Goal: Check status

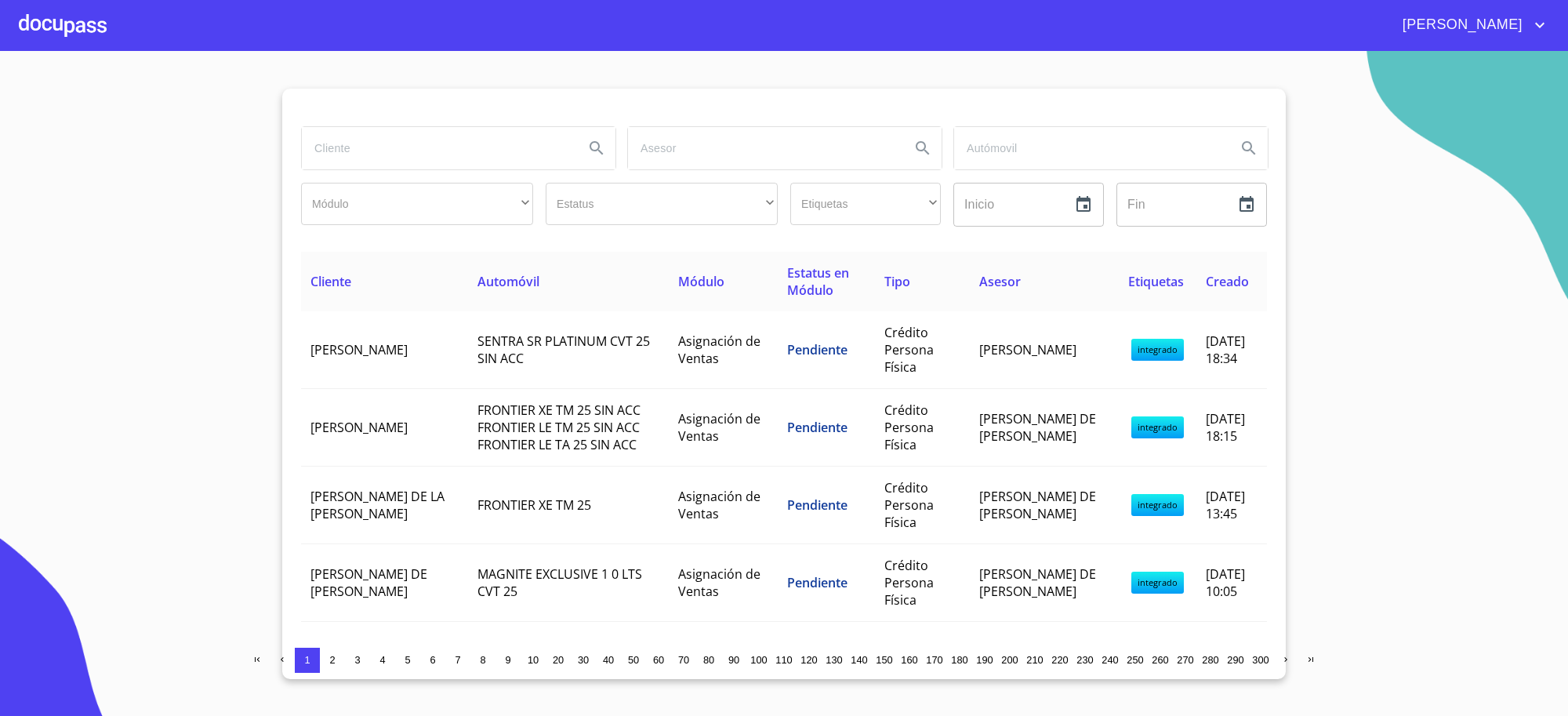
click at [521, 148] on input "search" at bounding box center [437, 148] width 270 height 42
type input "[PERSON_NAME]"
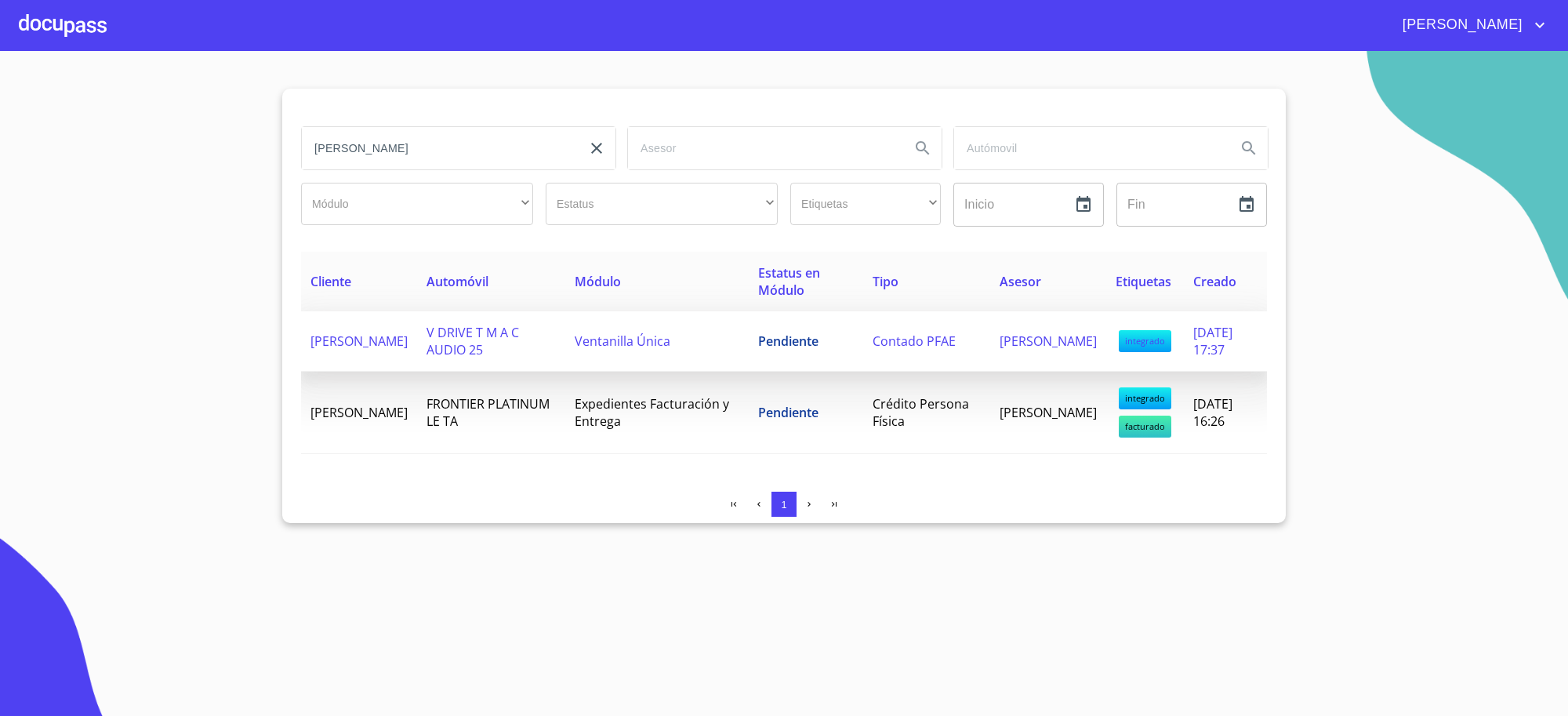
click at [781, 346] on span "Pendiente" at bounding box center [788, 341] width 61 height 17
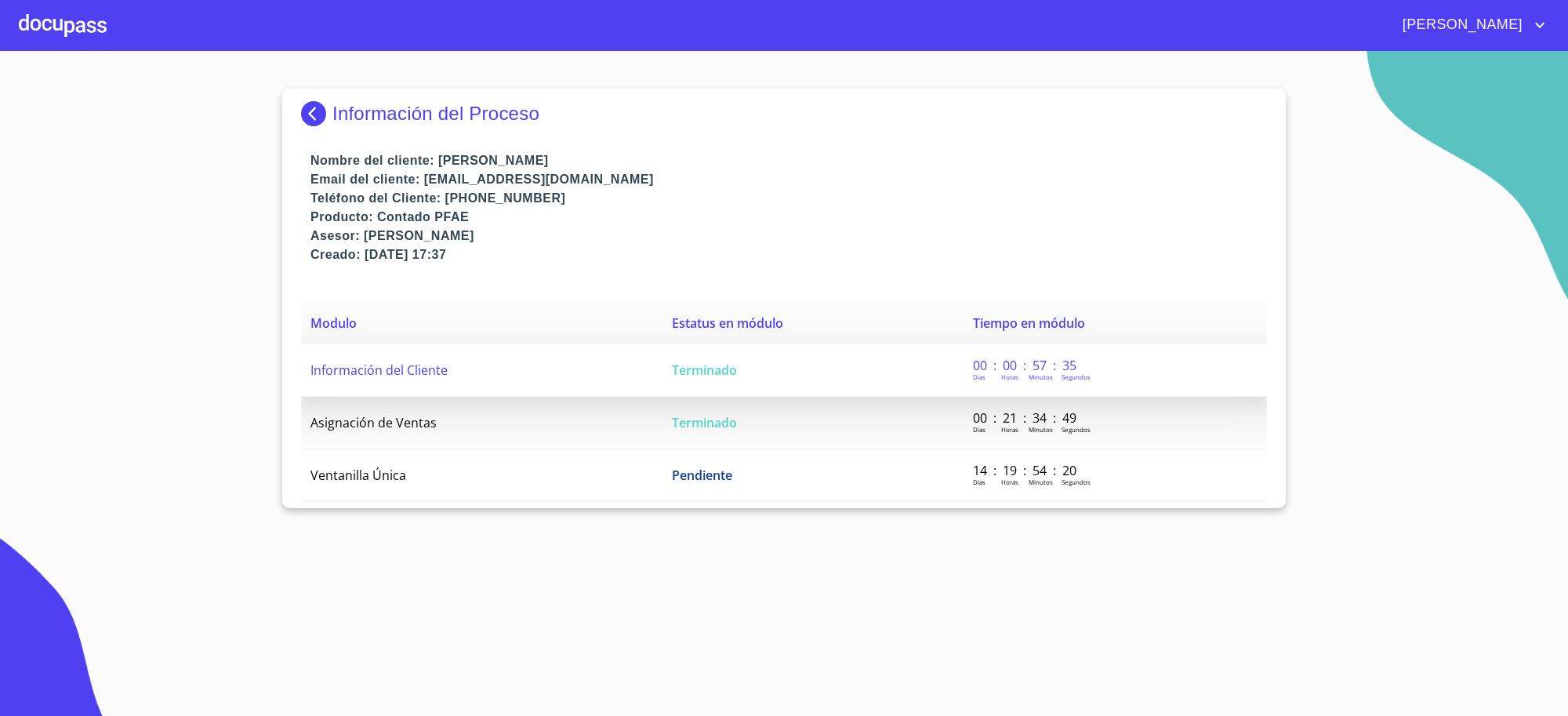
click at [780, 348] on td "Terminado" at bounding box center [813, 370] width 301 height 52
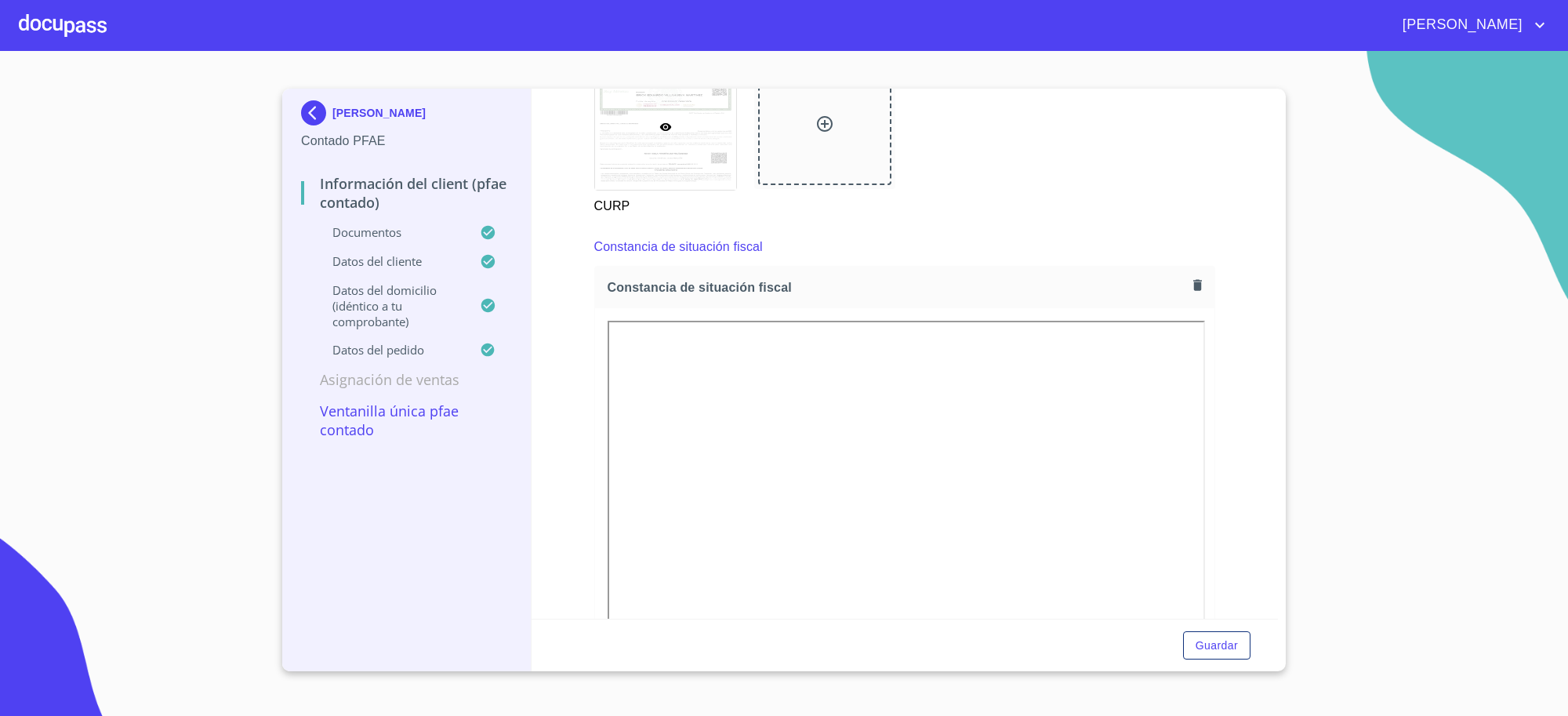
scroll to position [2353, 0]
